Goal: Task Accomplishment & Management: Use online tool/utility

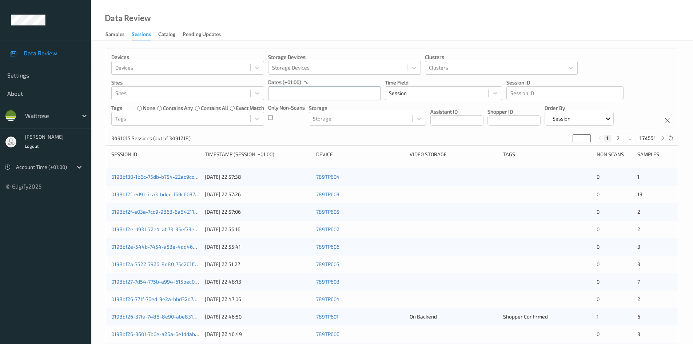
click at [329, 92] on input "text" at bounding box center [324, 93] width 113 height 14
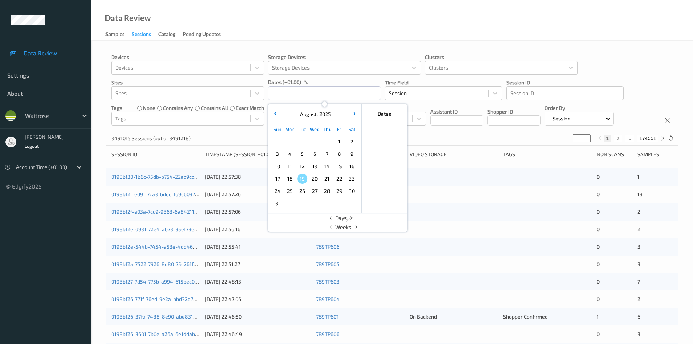
click at [291, 179] on span "18" at bounding box center [290, 179] width 10 height 10
type input "[DATE] 00:00 -> [DATE] 23:59"
click at [650, 65] on div "Devices Devices Storage Devices Storage Devices Clusters Clusters Sites Sites d…" at bounding box center [391, 89] width 571 height 83
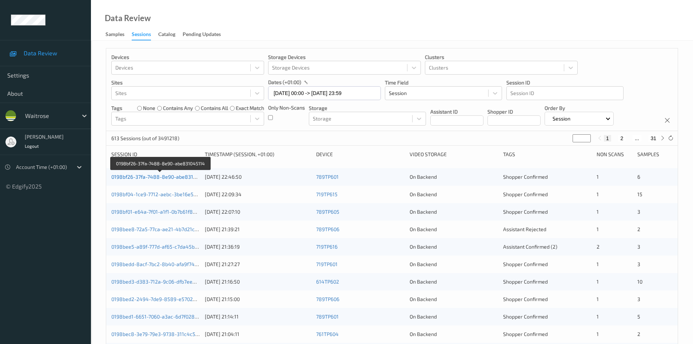
click at [149, 179] on link "0198bf26-37fa-7488-8e90-abe831045114" at bounding box center [160, 177] width 99 height 6
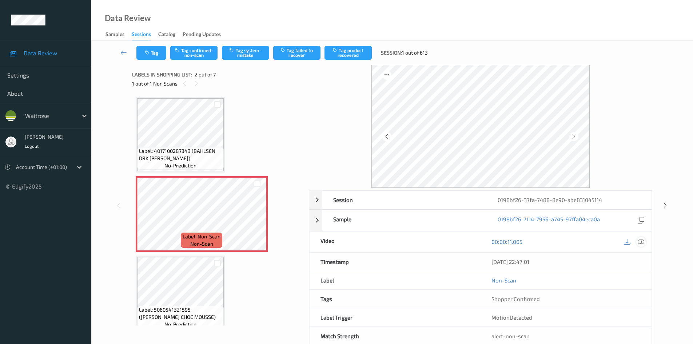
click at [643, 240] on icon at bounding box center [641, 241] width 7 height 7
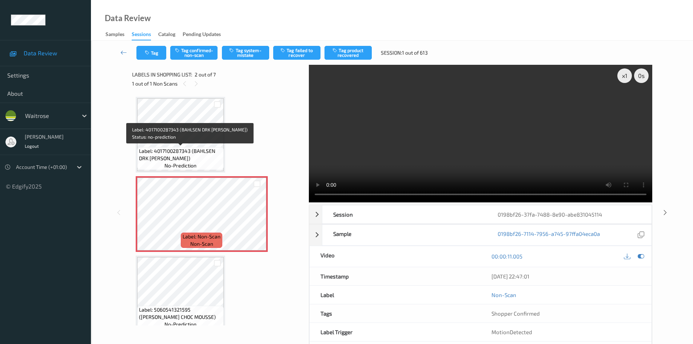
click at [199, 155] on span "Label: 4017100287343 (BAHLSEN DRK [PERSON_NAME])" at bounding box center [180, 154] width 83 height 15
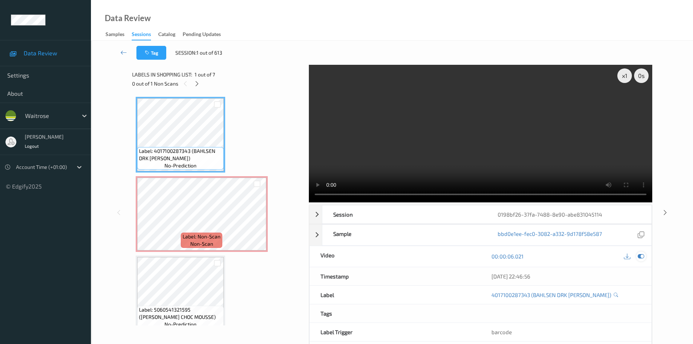
click at [640, 257] on icon at bounding box center [641, 256] width 7 height 7
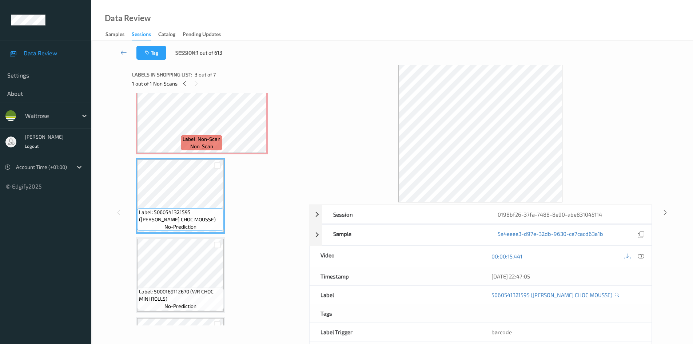
scroll to position [109, 0]
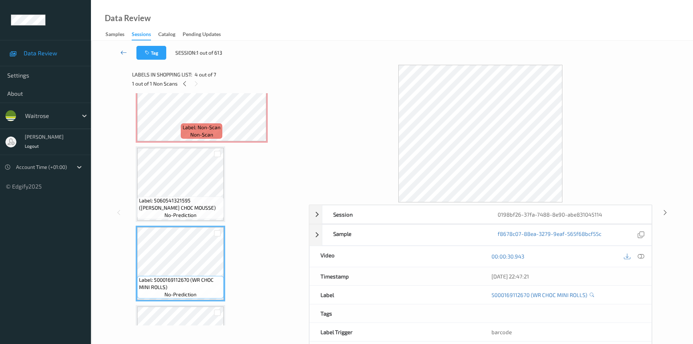
click at [125, 53] on icon at bounding box center [123, 52] width 7 height 7
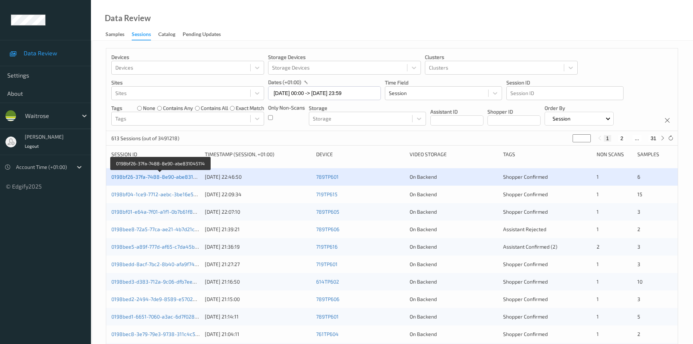
click at [149, 176] on link "0198bf26-37fa-7488-8e90-abe831045114" at bounding box center [160, 177] width 99 height 6
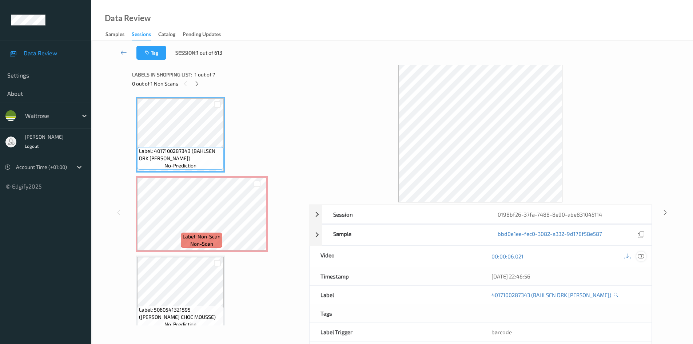
click at [643, 257] on icon at bounding box center [641, 256] width 7 height 7
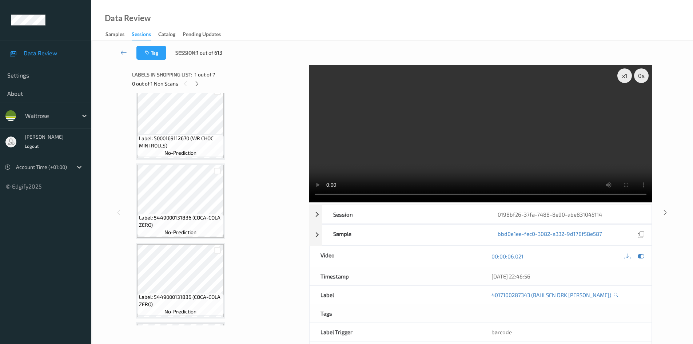
scroll to position [255, 0]
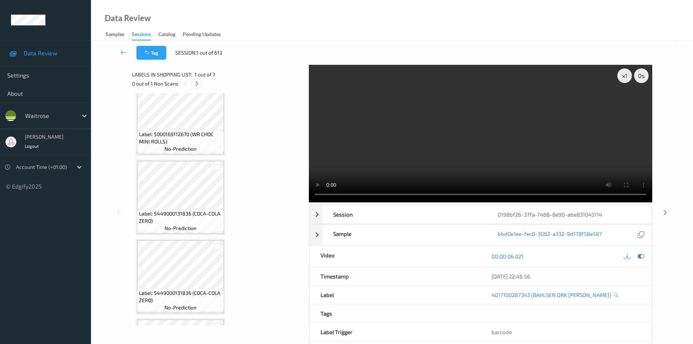
click at [194, 83] on icon at bounding box center [197, 83] width 6 height 7
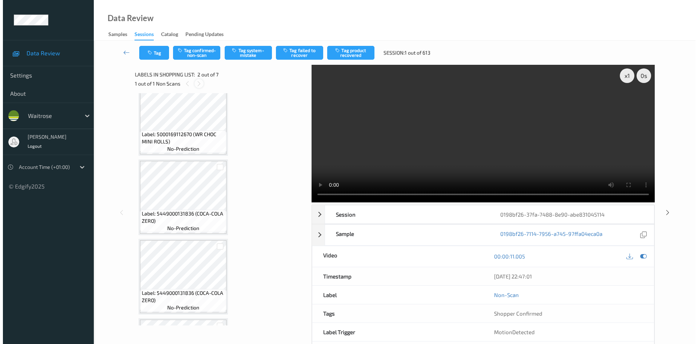
scroll to position [4, 0]
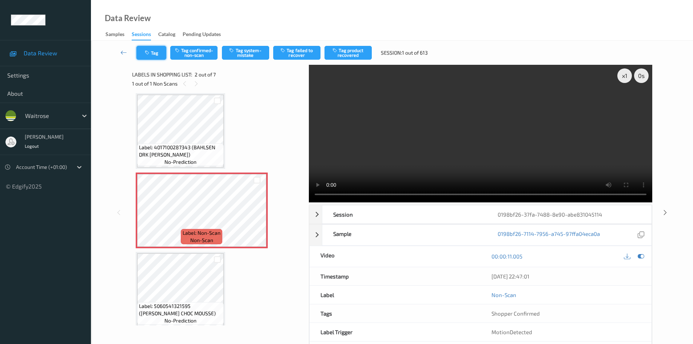
click at [159, 58] on button "Tag" at bounding box center [151, 53] width 30 height 14
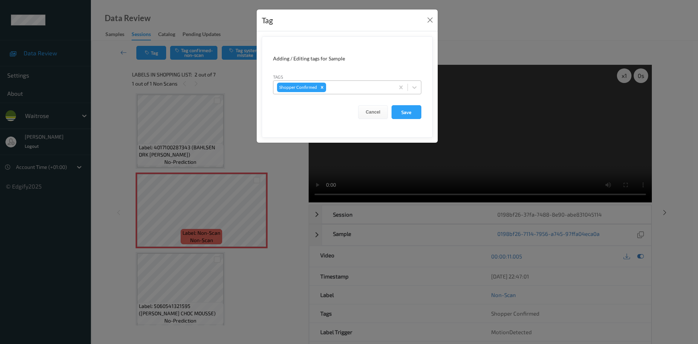
click at [361, 89] on div at bounding box center [359, 87] width 63 height 9
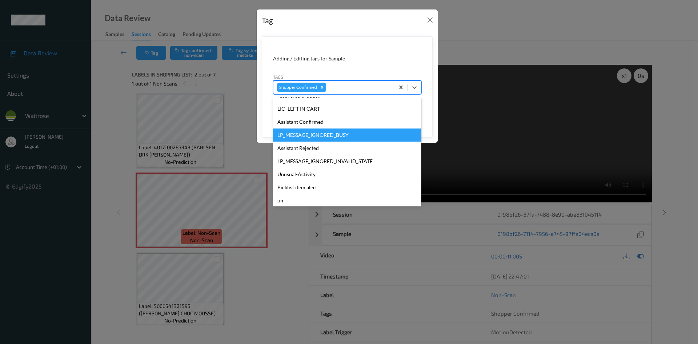
scroll to position [146, 0]
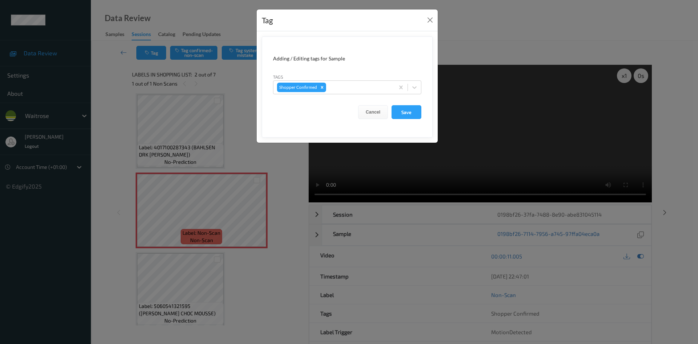
click at [530, 37] on div "Tag Adding / Editing tags for Sample Tags Shopper Confirmed Cancel Save" at bounding box center [349, 172] width 698 height 344
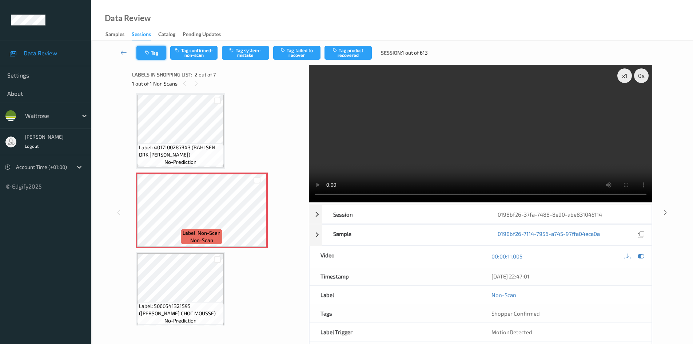
click at [164, 57] on button "Tag" at bounding box center [151, 53] width 30 height 14
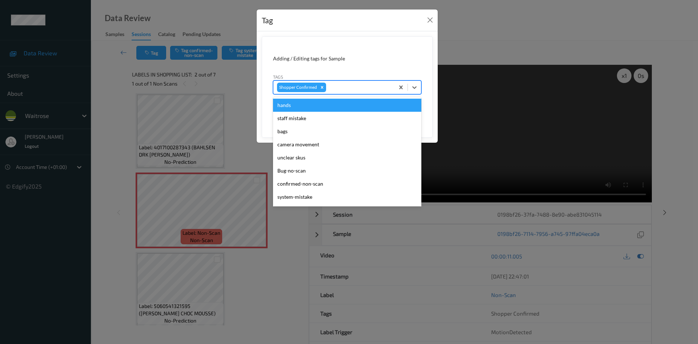
click at [351, 83] on div at bounding box center [359, 87] width 63 height 9
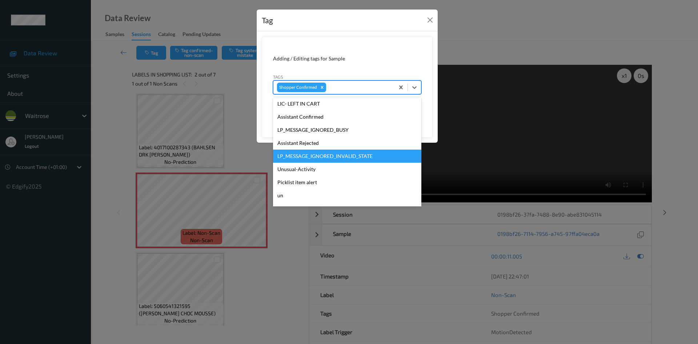
click at [575, 33] on div "Tag Adding / Editing tags for Sample Tags option LP_MESSAGE_IGNORED_INVALID_STA…" at bounding box center [349, 172] width 698 height 344
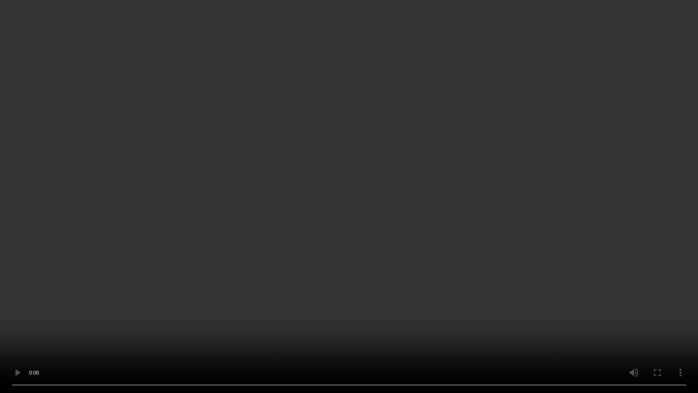
click at [238, 313] on video at bounding box center [349, 196] width 698 height 393
